Goal: Register for event/course

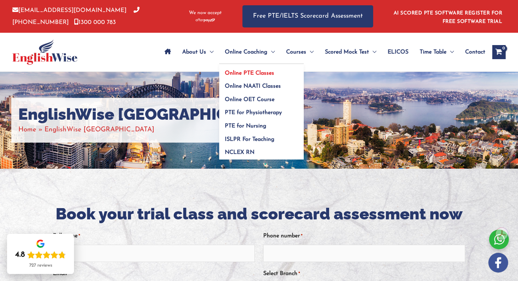
click at [259, 72] on span "Online PTE Classes" at bounding box center [249, 74] width 49 height 6
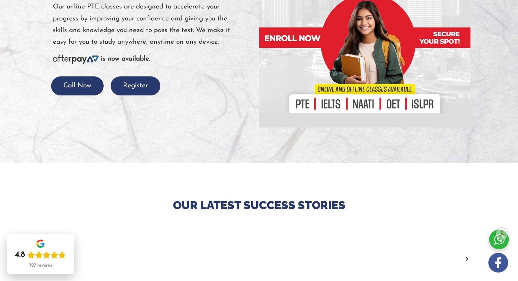
scroll to position [36, 0]
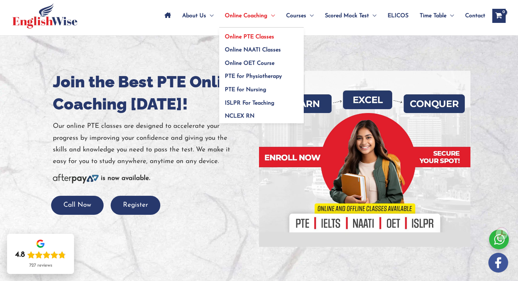
click at [250, 36] on span "Online PTE Classes" at bounding box center [249, 37] width 49 height 6
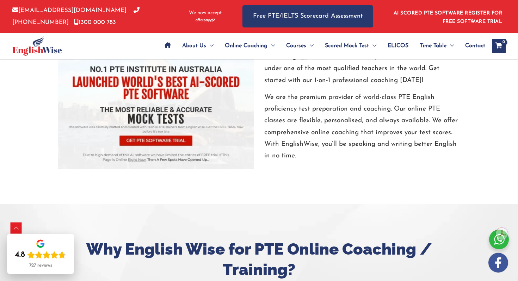
scroll to position [891, 0]
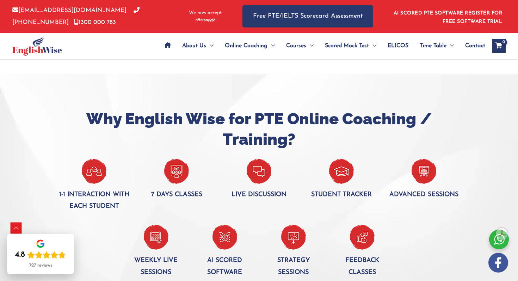
click at [168, 198] on p "7 days classes" at bounding box center [177, 195] width 72 height 12
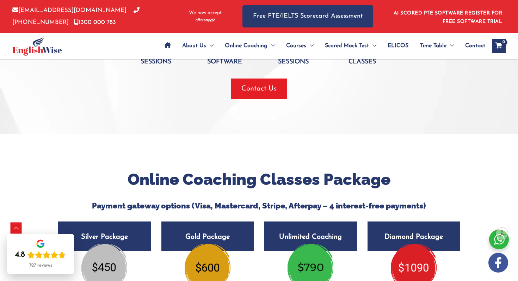
scroll to position [1216, 0]
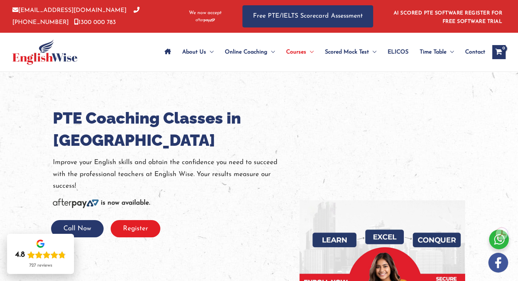
click at [146, 226] on button "Register" at bounding box center [136, 228] width 50 height 17
